Goal: Check status: Check status

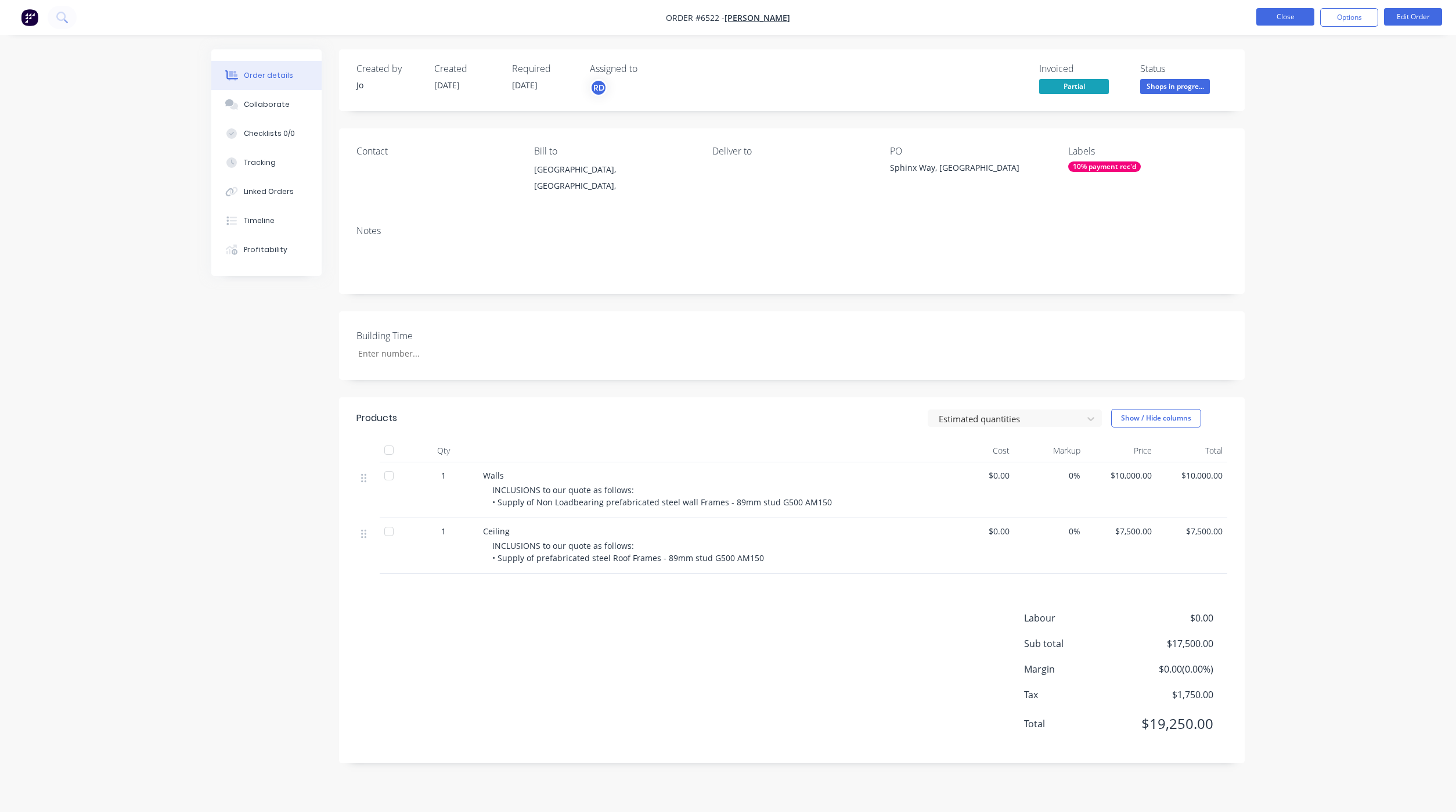
click at [1284, 19] on button "Close" at bounding box center [1286, 16] width 58 height 17
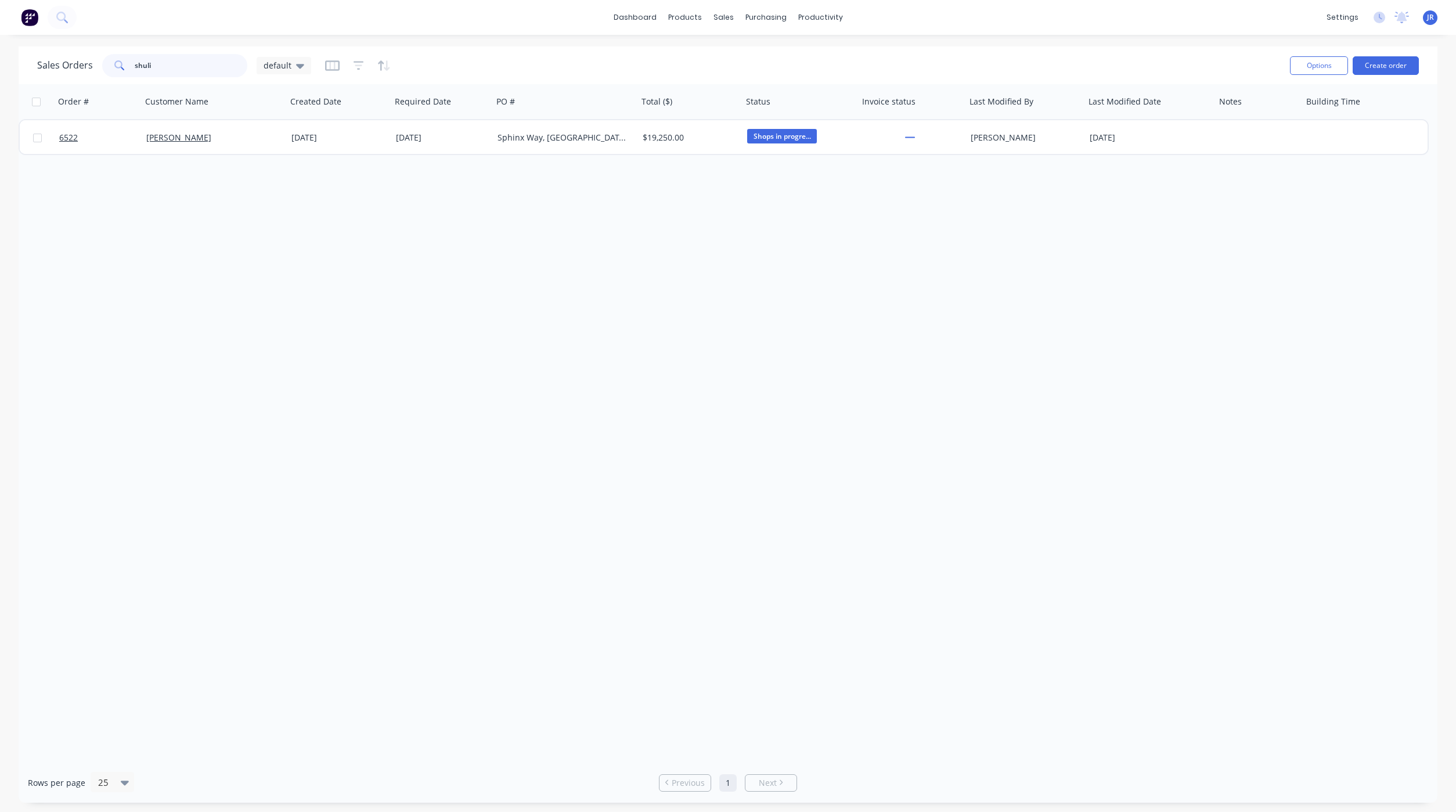
drag, startPoint x: 164, startPoint y: 68, endPoint x: -44, endPoint y: 79, distance: 208.3
click at [0, 79] on html "dashboard products sales purchasing productivity dashboard products Product Cat…" at bounding box center [728, 406] width 1456 height 812
drag, startPoint x: 297, startPoint y: 33, endPoint x: 277, endPoint y: 37, distance: 20.4
click at [297, 33] on div "dashboard products sales purchasing productivity dashboard products Product Cat…" at bounding box center [728, 17] width 1456 height 35
drag, startPoint x: 170, startPoint y: 63, endPoint x: 35, endPoint y: 68, distance: 135.1
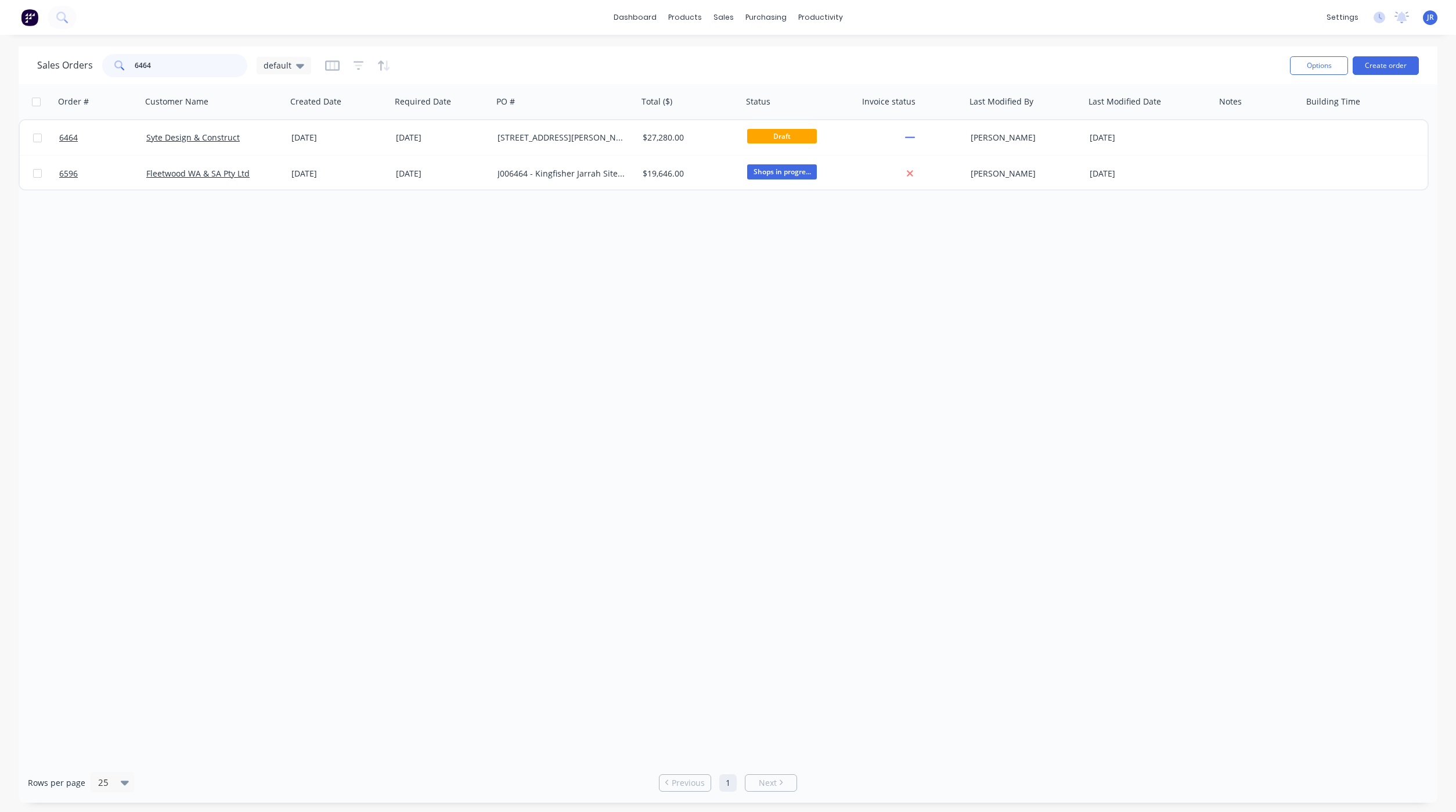
click at [39, 68] on div "Sales Orders 6464 default" at bounding box center [174, 65] width 274 height 23
click at [421, 23] on div "dashboard products sales purchasing productivity dashboard products Product Cat…" at bounding box center [728, 17] width 1456 height 35
drag, startPoint x: 195, startPoint y: 72, endPoint x: -207, endPoint y: 29, distance: 404.3
click at [0, 29] on html "dashboard products sales purchasing productivity dashboard products Product Cat…" at bounding box center [728, 406] width 1456 height 812
type input "6172"
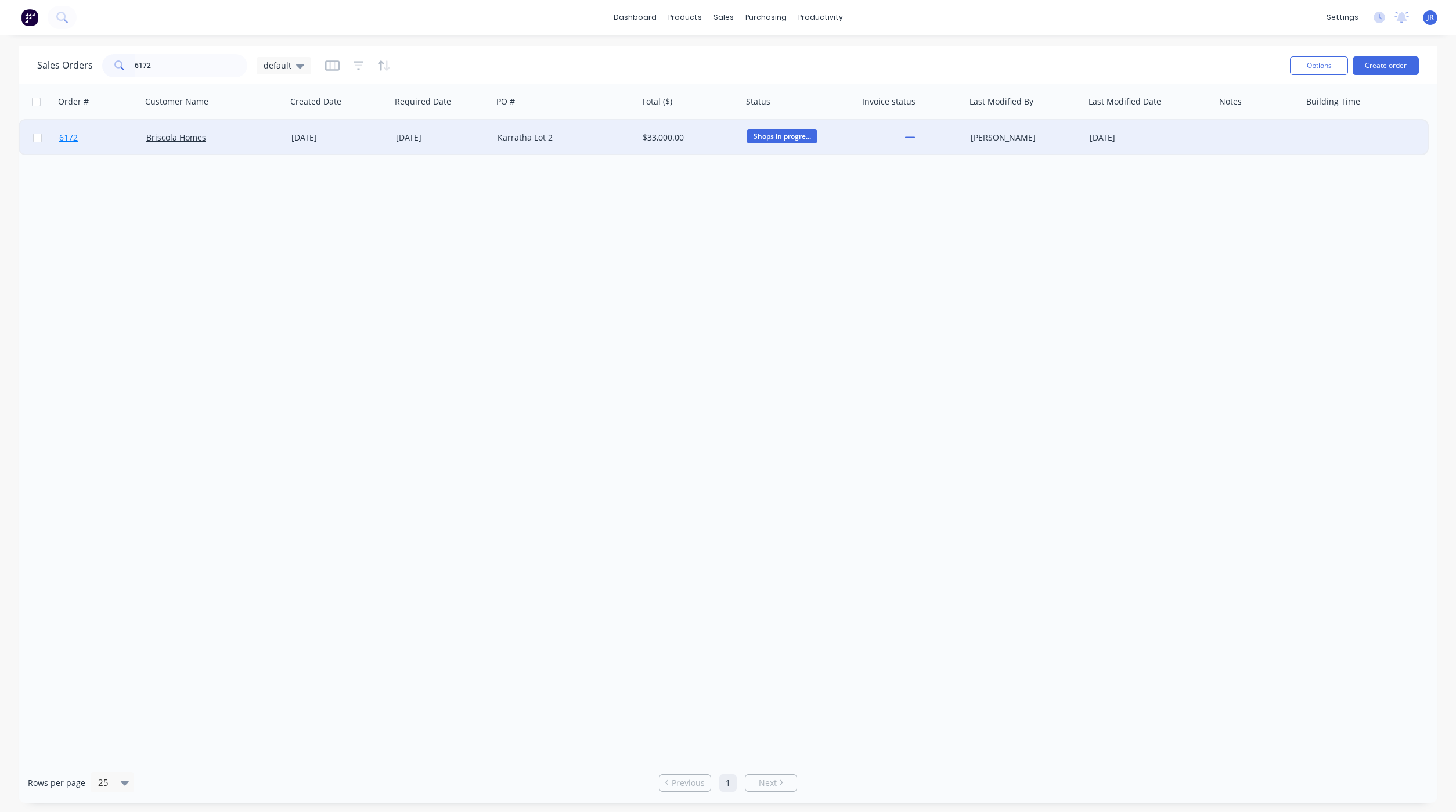
click at [67, 138] on span "6172" at bounding box center [68, 137] width 19 height 12
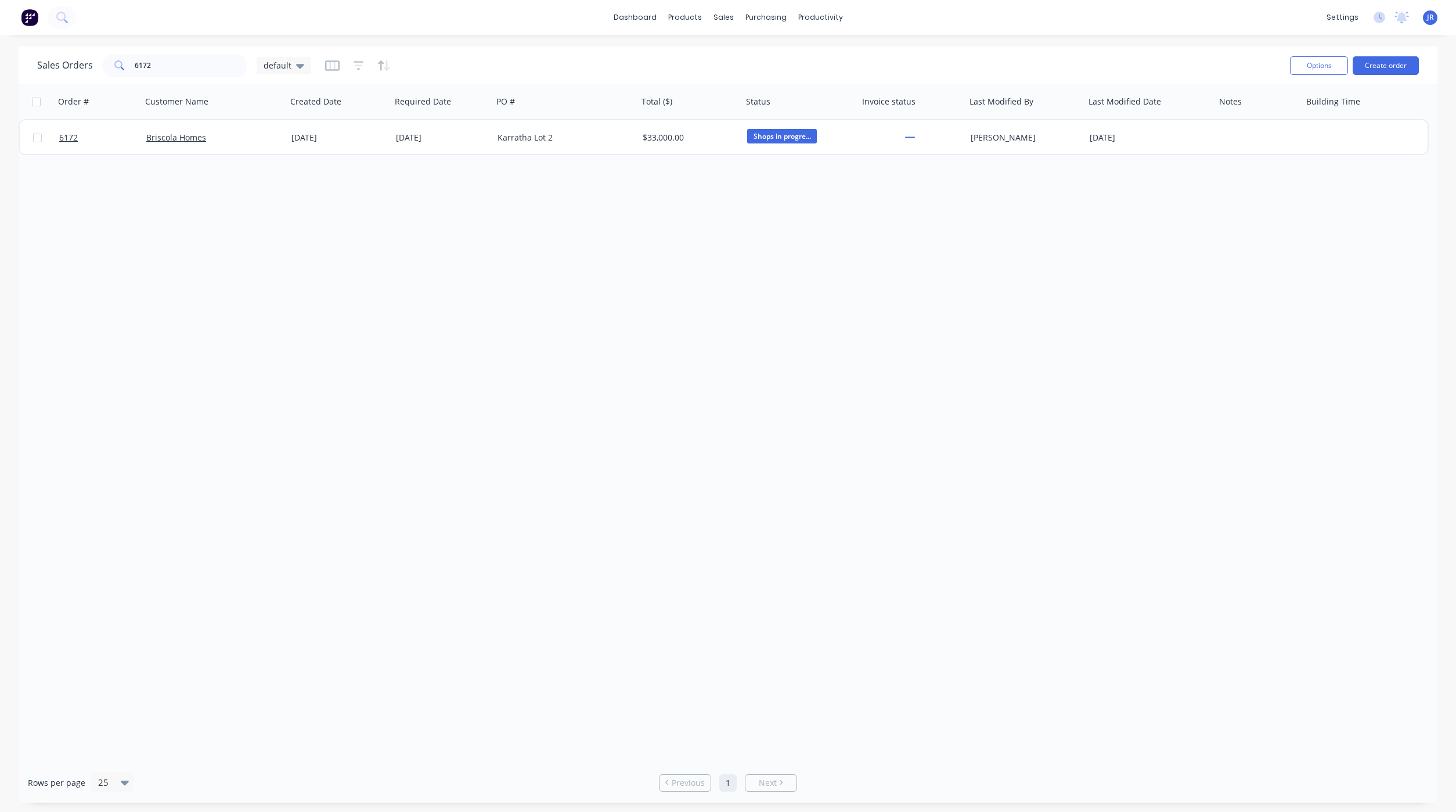
click at [188, 53] on div "Sales Orders 6172 default" at bounding box center [659, 65] width 1244 height 29
drag, startPoint x: 194, startPoint y: 56, endPoint x: 9, endPoint y: 60, distance: 185.0
click at [21, 63] on div "Sales Orders 6172 default Options Create order" at bounding box center [728, 65] width 1419 height 38
drag, startPoint x: 178, startPoint y: 65, endPoint x: 0, endPoint y: 72, distance: 178.1
click at [30, 65] on div "Sales Orders 5907 default Options Create order" at bounding box center [728, 65] width 1419 height 38
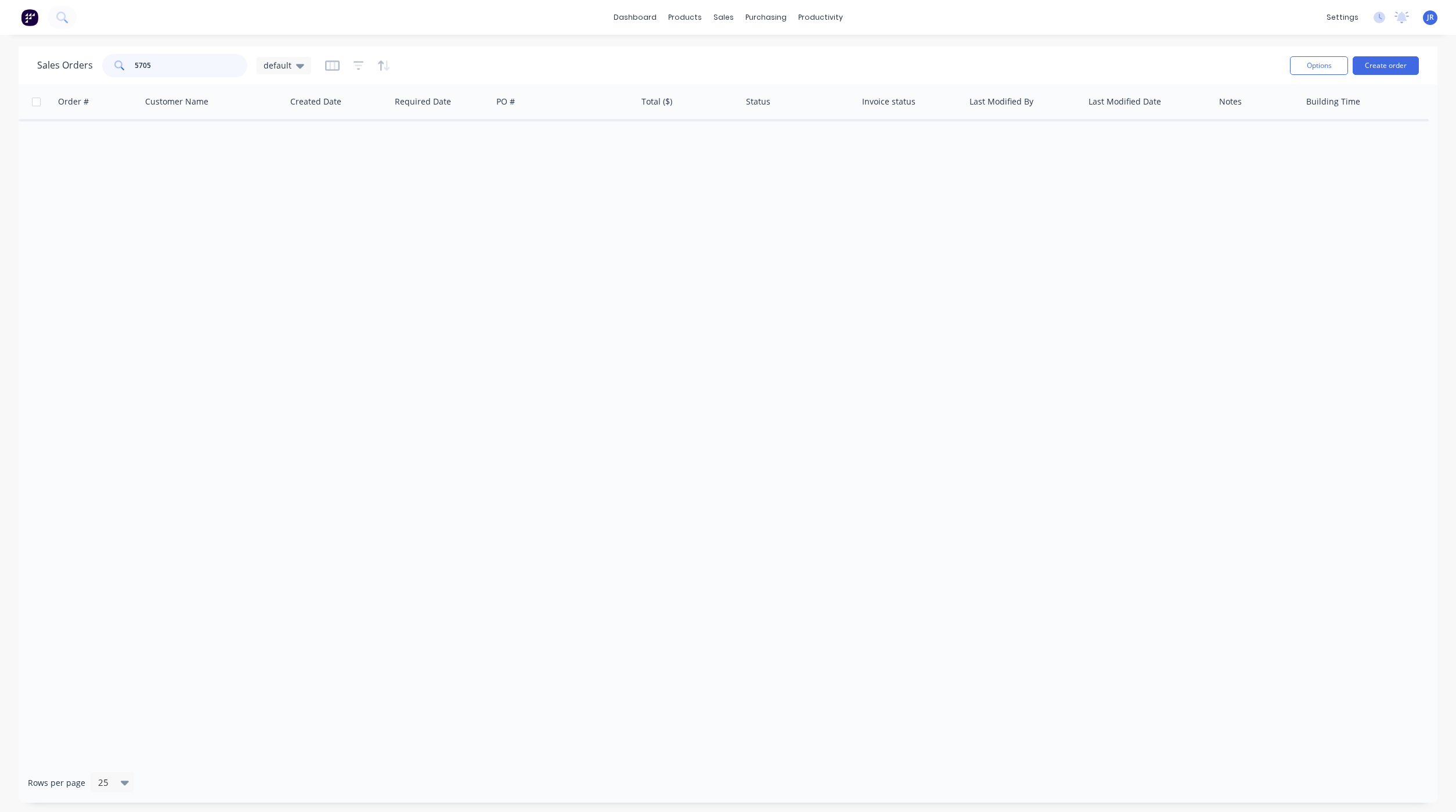
drag, startPoint x: 160, startPoint y: 56, endPoint x: 37, endPoint y: 37, distance: 124.5
click at [51, 58] on div "Sales Orders 5705 default" at bounding box center [174, 65] width 274 height 23
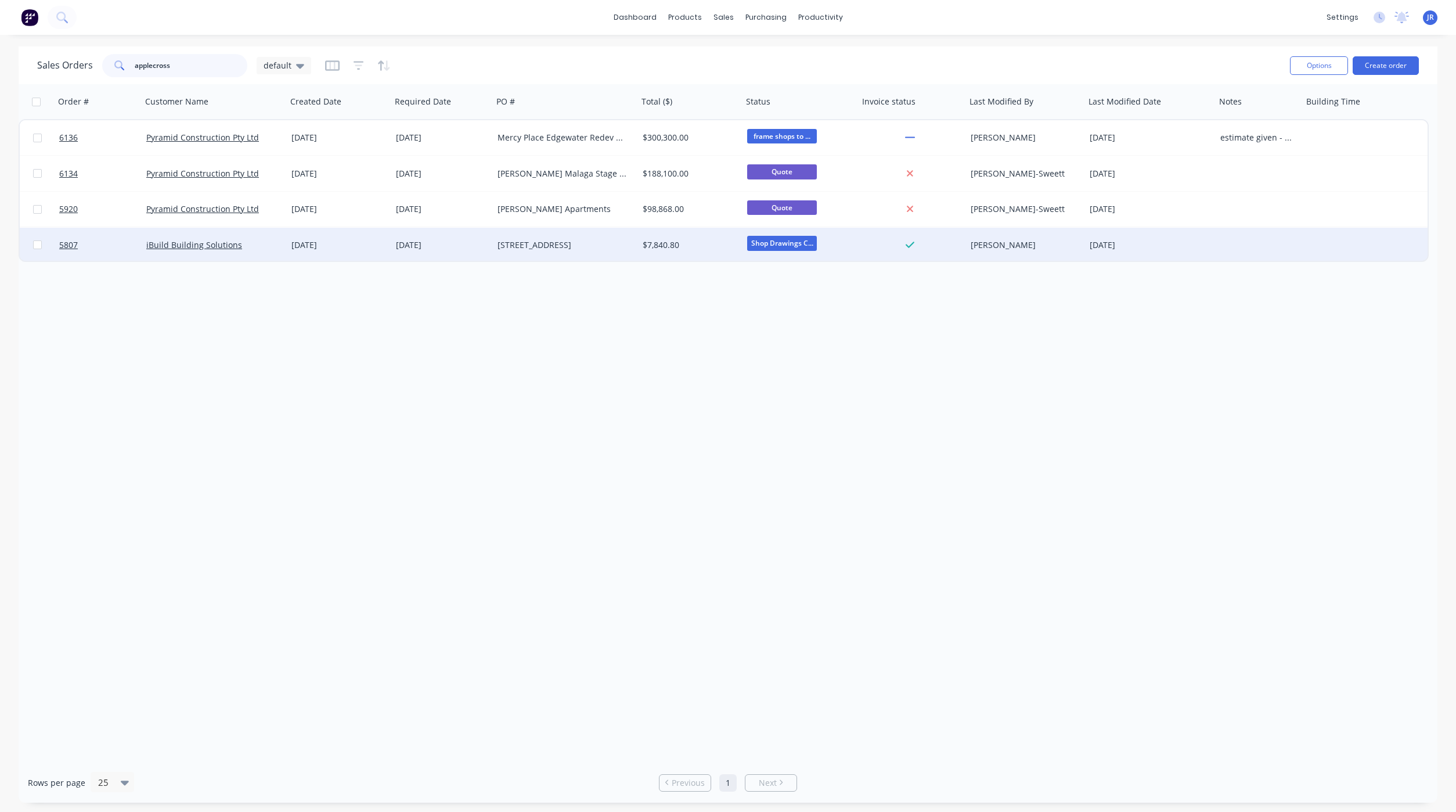
type input "applecross"
